Goal: Find specific page/section: Find specific page/section

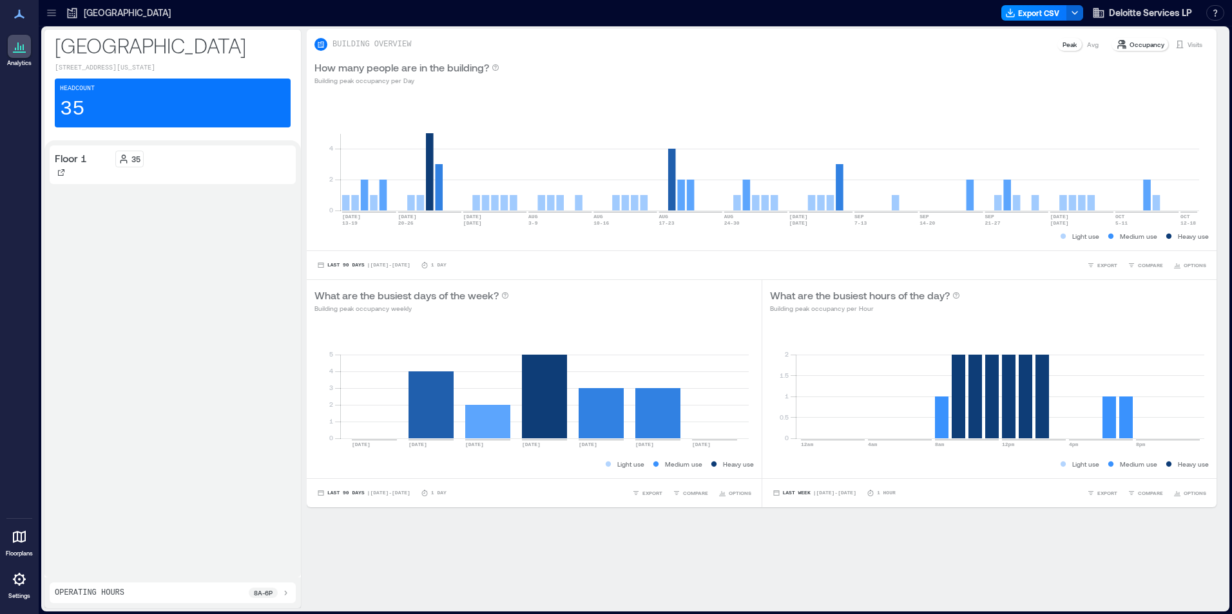
click at [53, 11] on icon at bounding box center [51, 12] width 13 height 13
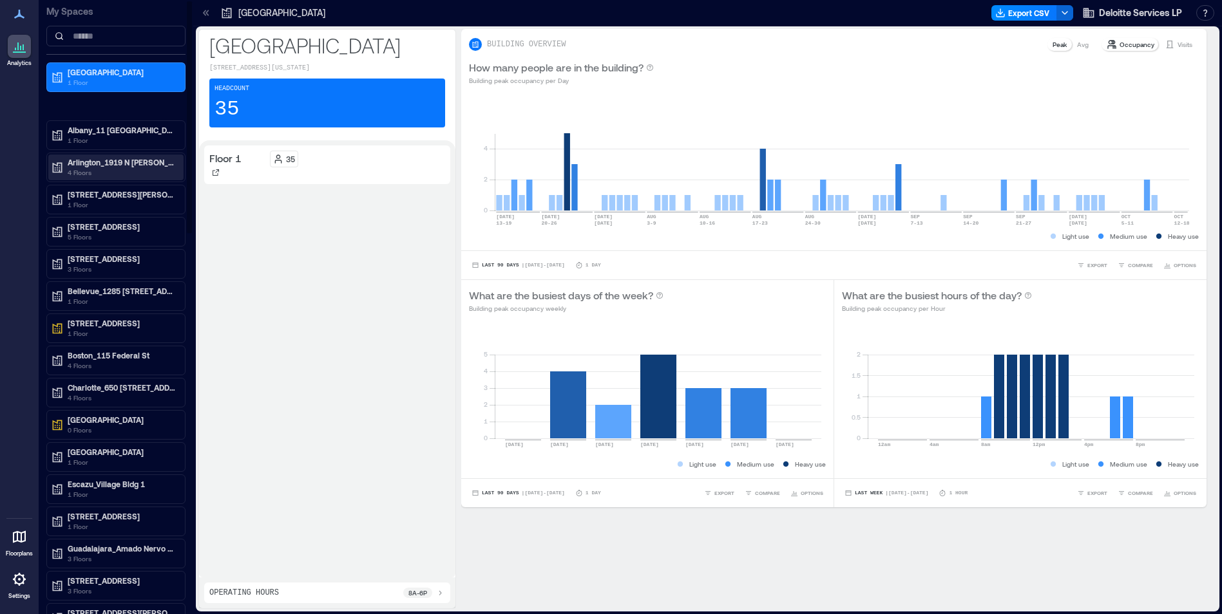
click at [79, 172] on p "4 Floors" at bounding box center [122, 172] width 108 height 10
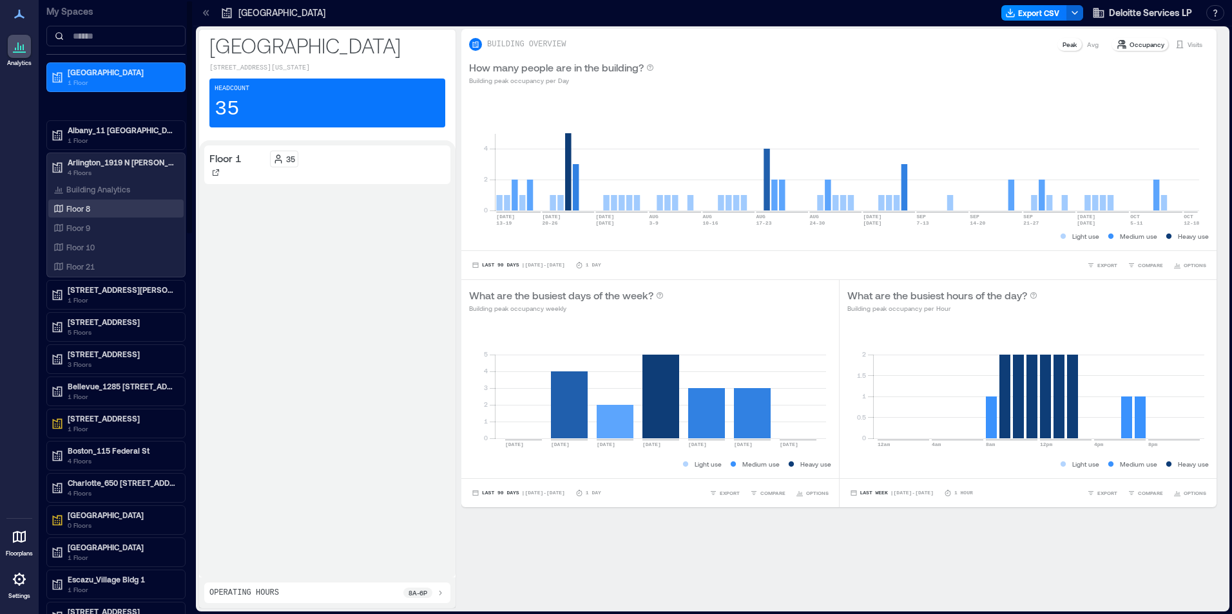
click at [78, 210] on p "Floor 8" at bounding box center [78, 209] width 24 height 10
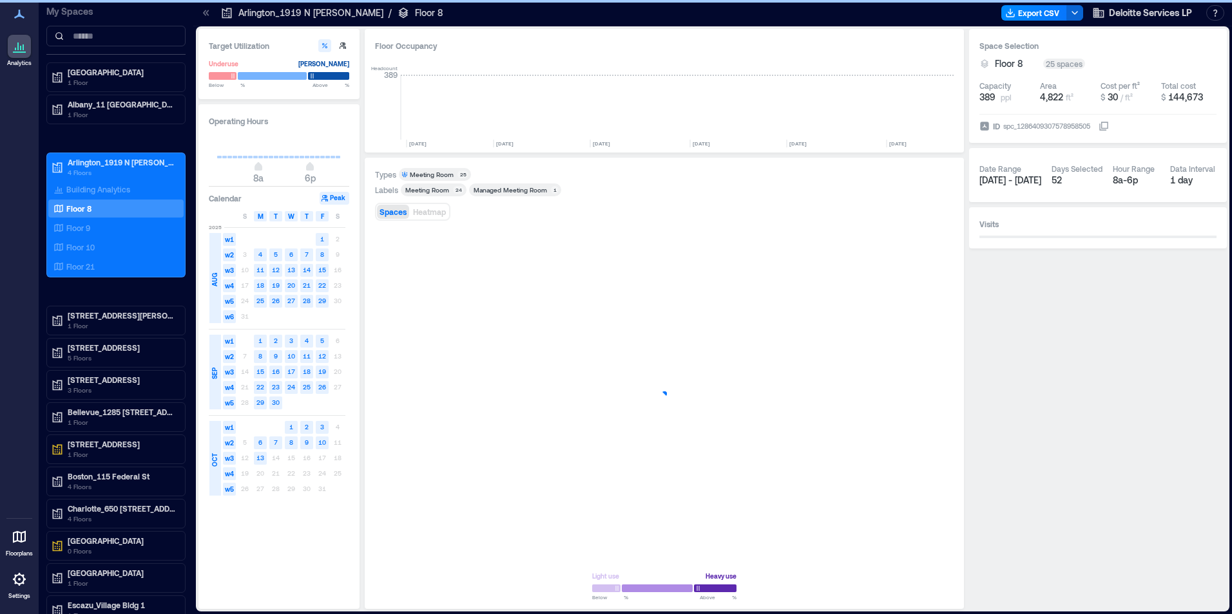
scroll to position [0, 1349]
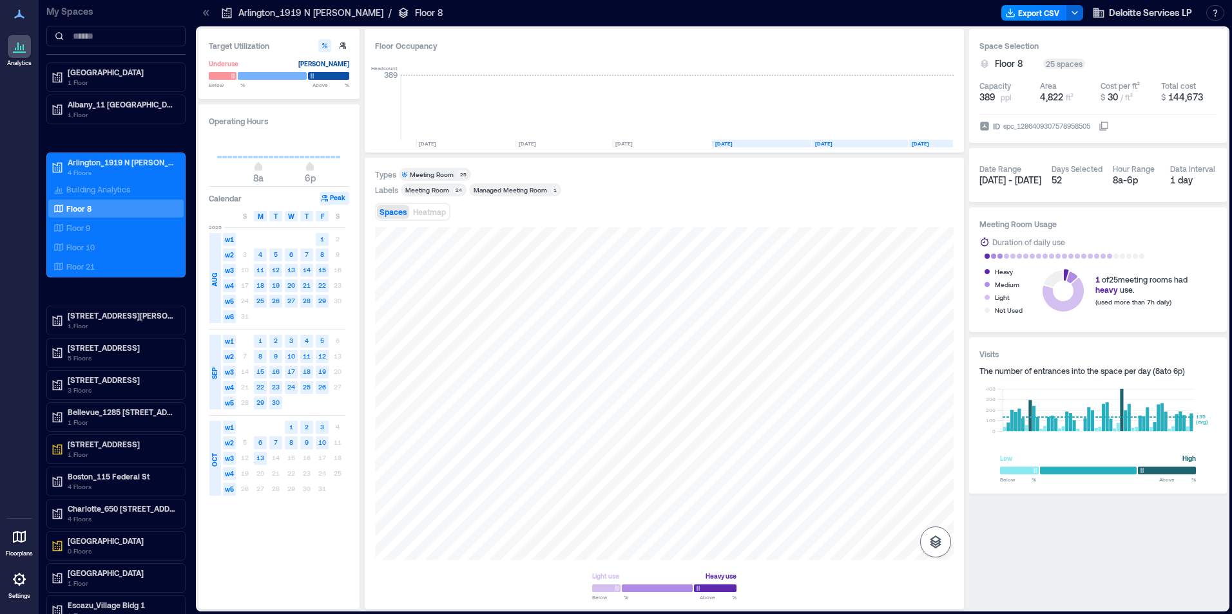
click at [934, 540] on icon "button" at bounding box center [934, 542] width 15 height 15
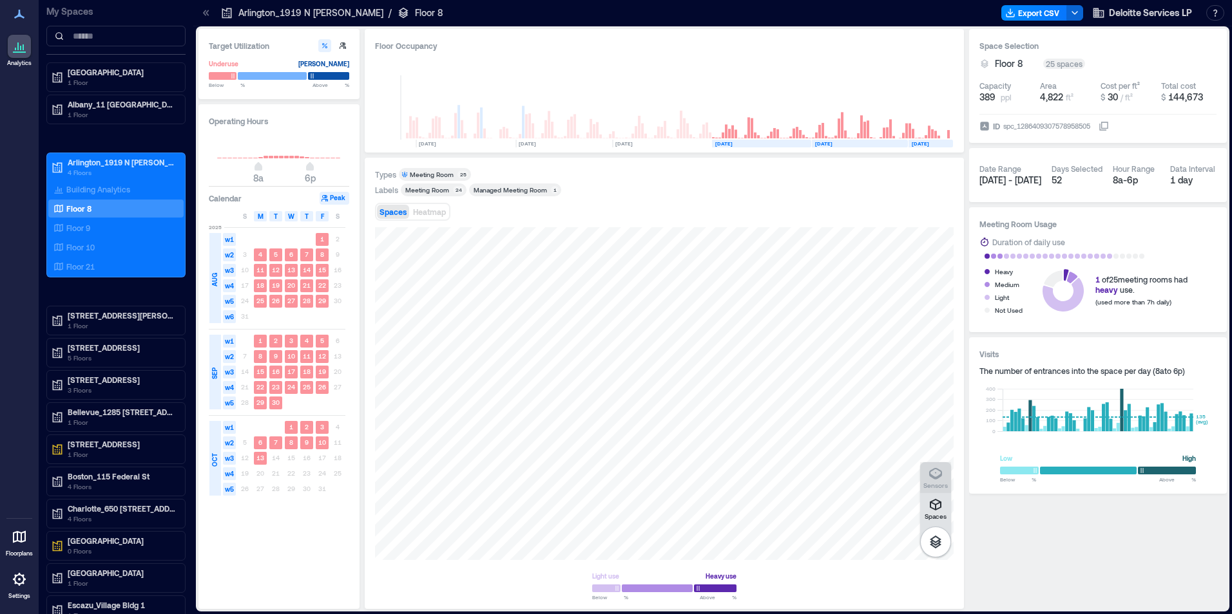
click at [933, 475] on icon "button" at bounding box center [934, 473] width 15 height 15
click at [69, 229] on p "Floor 9" at bounding box center [78, 228] width 24 height 10
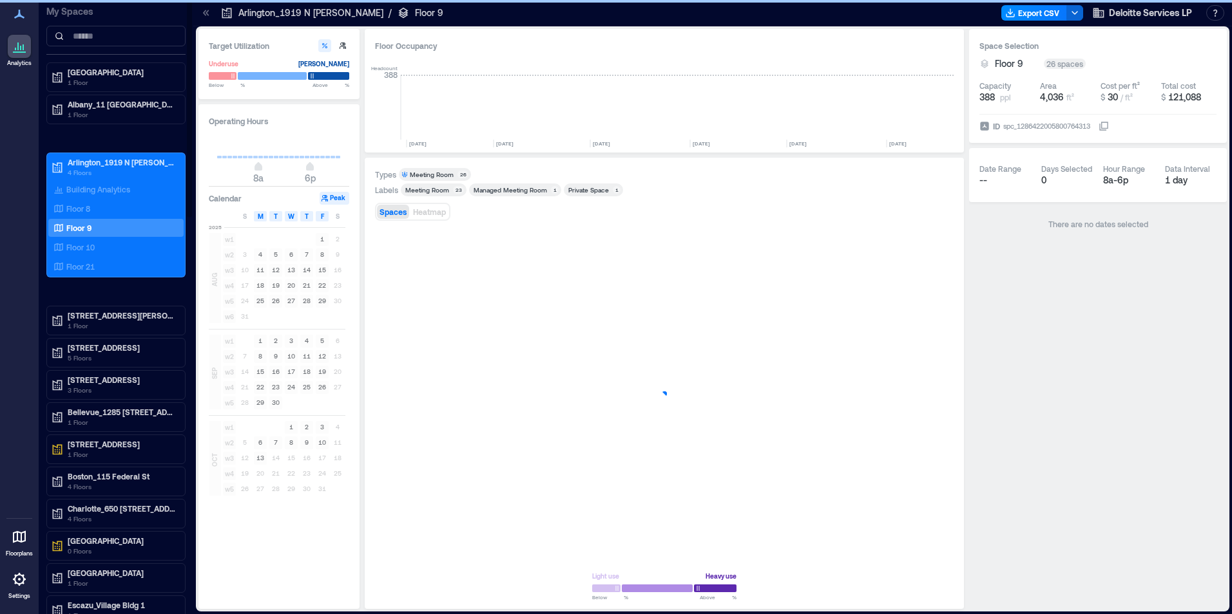
scroll to position [0, 1349]
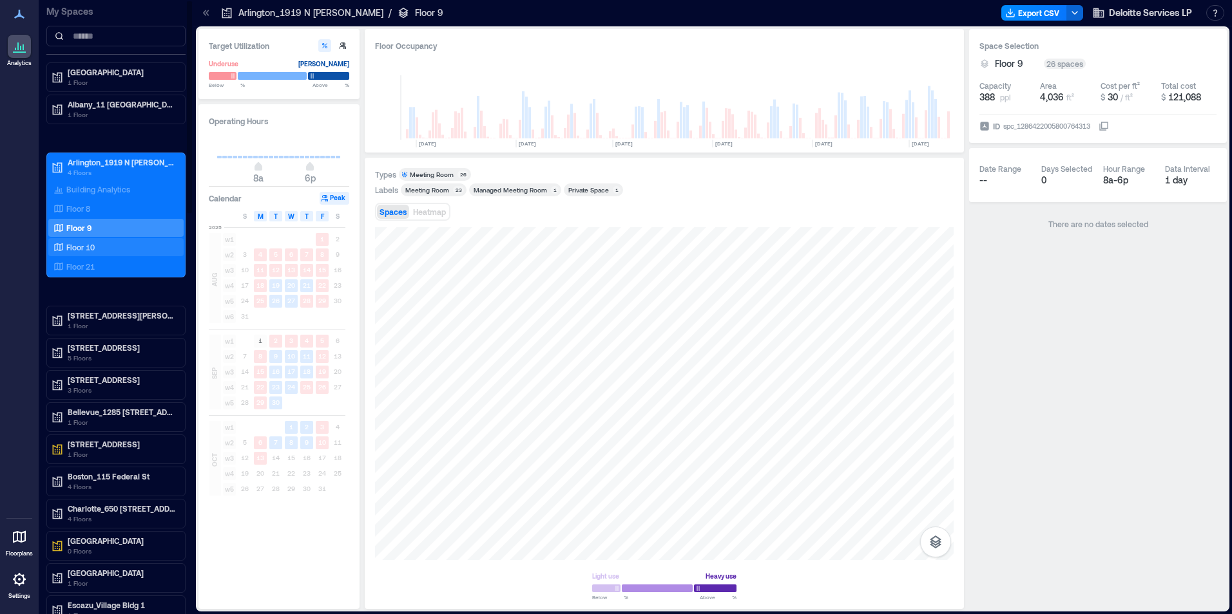
click at [83, 245] on p "Floor 10" at bounding box center [80, 247] width 28 height 10
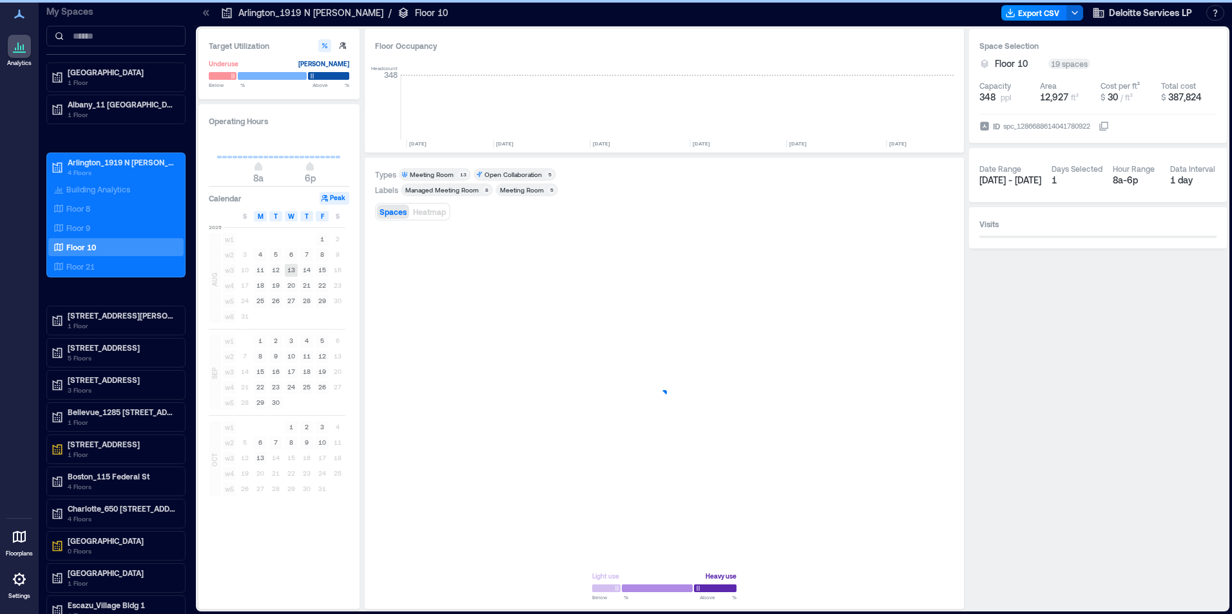
scroll to position [0, 1349]
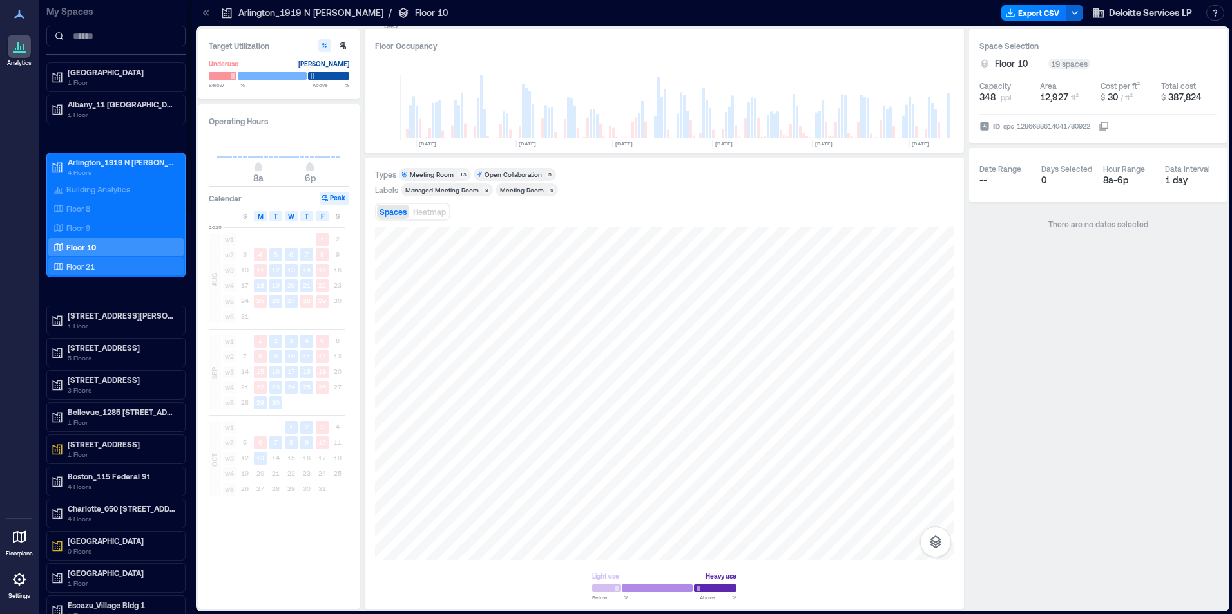
click at [84, 267] on p "Floor 21" at bounding box center [80, 267] width 28 height 10
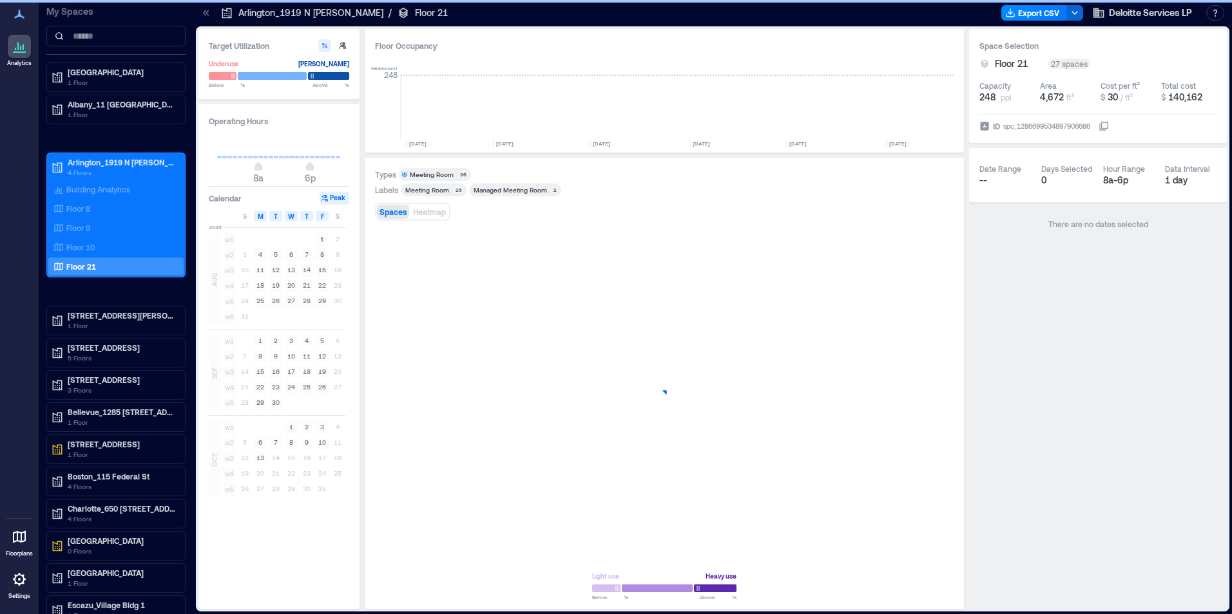
scroll to position [0, 1349]
